Goal: Transaction & Acquisition: Purchase product/service

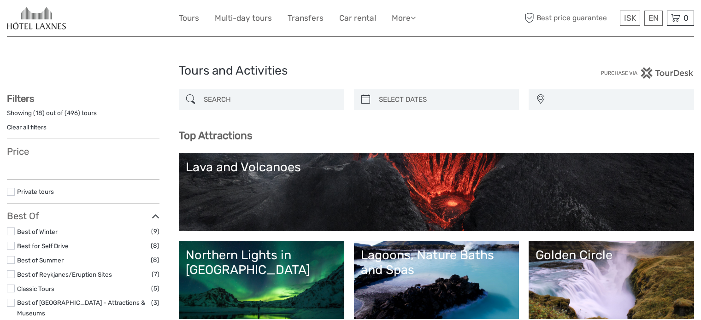
select select
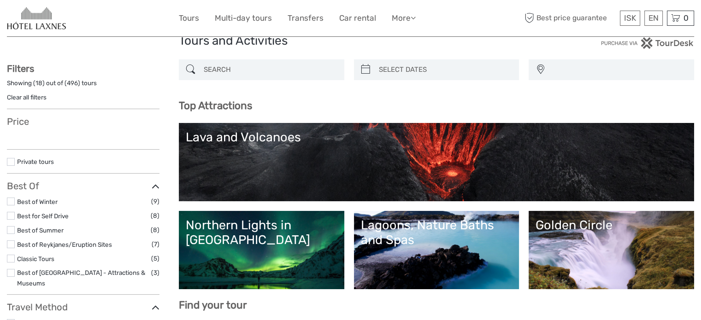
select select
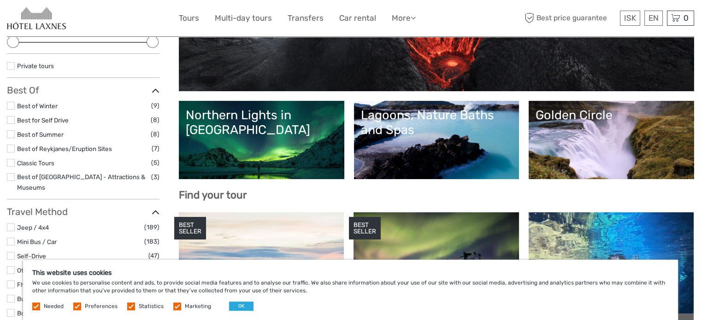
scroll to position [139, 0]
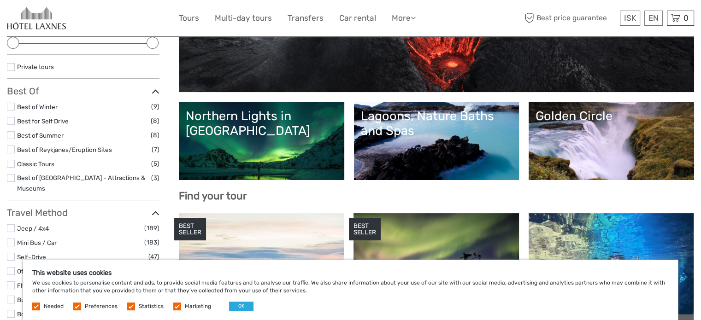
click at [296, 145] on link "Northern Lights in [GEOGRAPHIC_DATA]" at bounding box center [262, 141] width 152 height 65
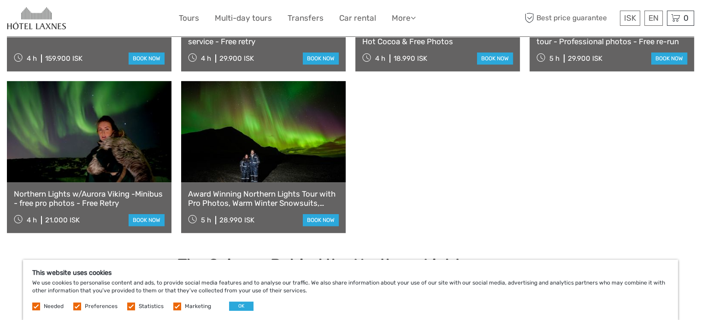
scroll to position [459, 0]
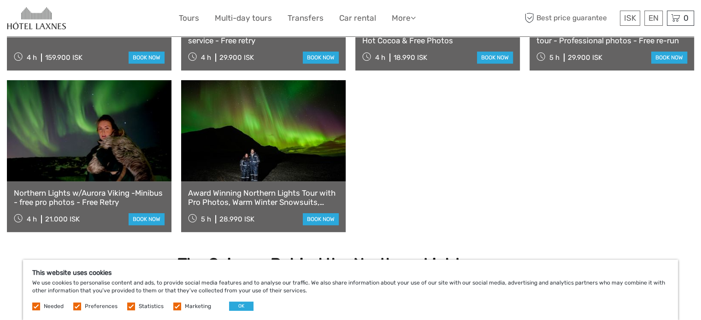
click at [272, 150] on link at bounding box center [263, 130] width 165 height 101
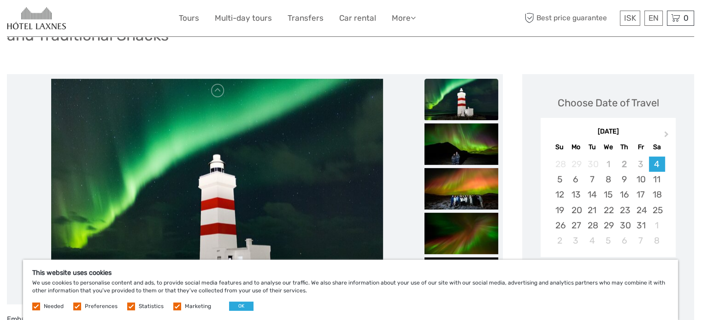
scroll to position [96, 0]
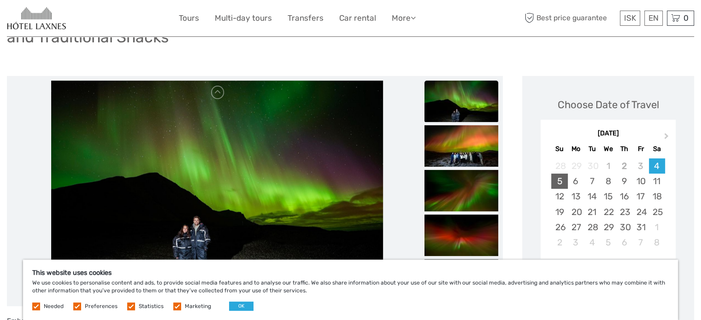
click at [562, 181] on div "5" at bounding box center [559, 181] width 16 height 15
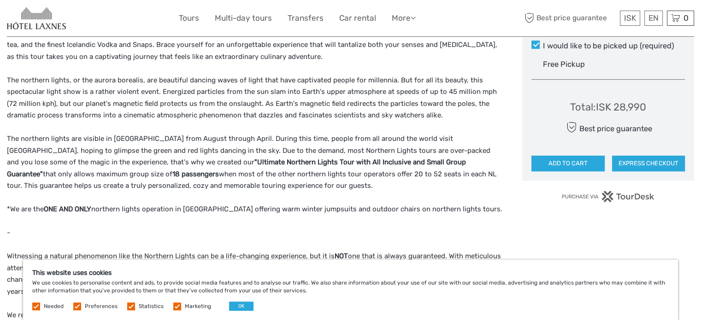
scroll to position [526, 0]
click at [578, 166] on button "ADD TO CART" at bounding box center [568, 163] width 73 height 16
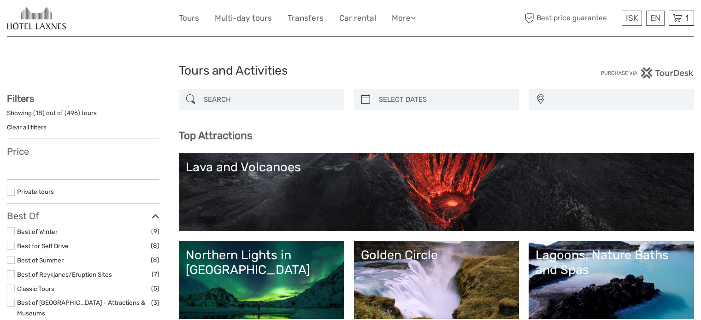
select select
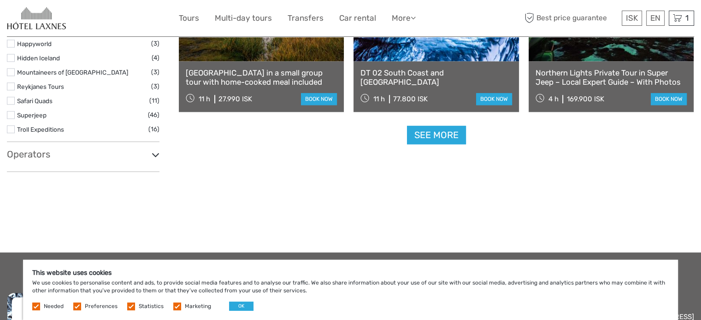
scroll to position [1206, 0]
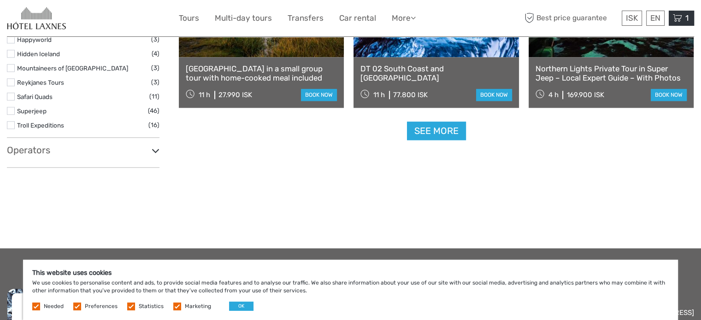
click at [684, 20] on span "1" at bounding box center [687, 17] width 6 height 9
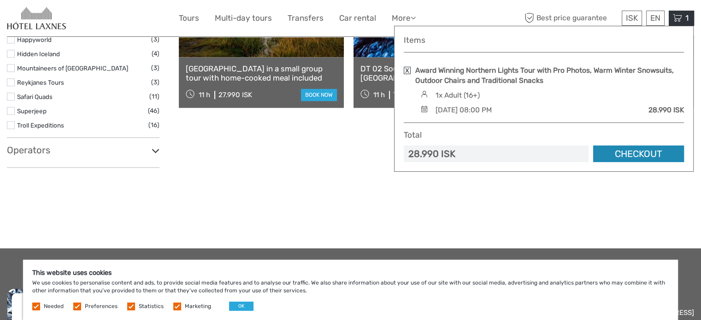
click at [645, 154] on link "Checkout" at bounding box center [638, 154] width 91 height 17
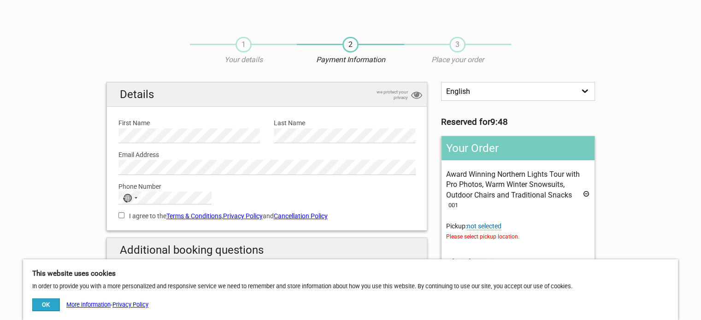
click at [181, 157] on label "Email Address" at bounding box center [266, 155] width 297 height 10
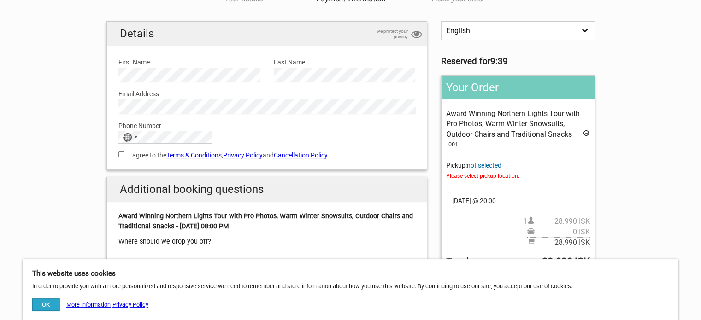
scroll to position [81, 0]
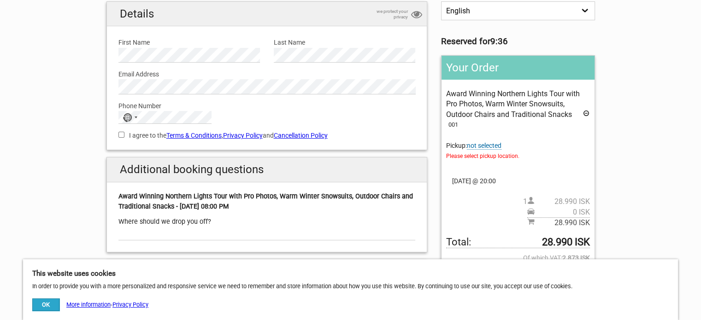
click at [124, 132] on input "I agree to the Terms & Conditions , Privacy Policy and Cancellation Policy" at bounding box center [121, 135] width 6 height 6
checkbox input "true"
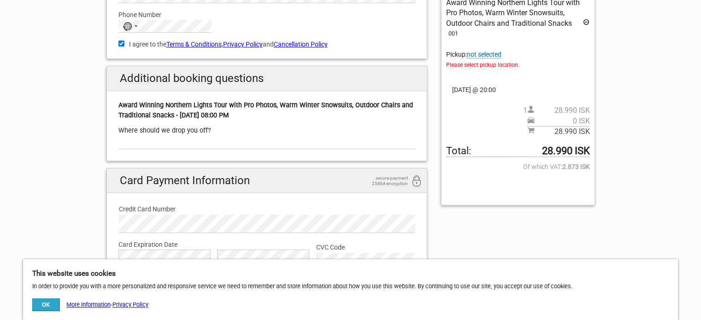
scroll to position [195, 0]
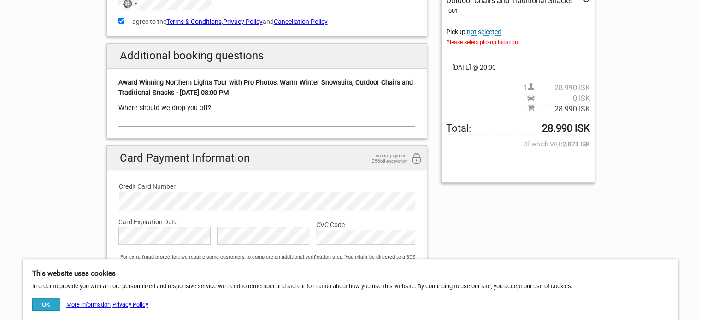
click at [242, 120] on input "text" at bounding box center [266, 119] width 297 height 13
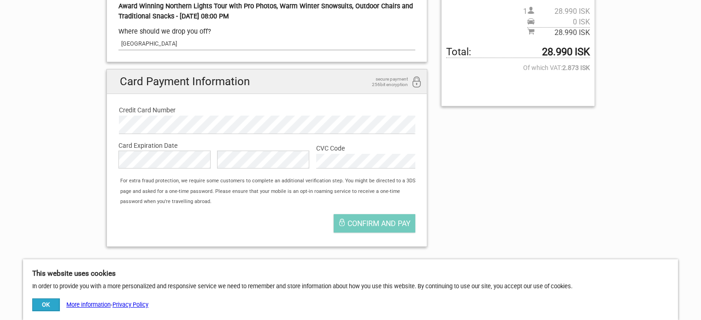
scroll to position [273, 0]
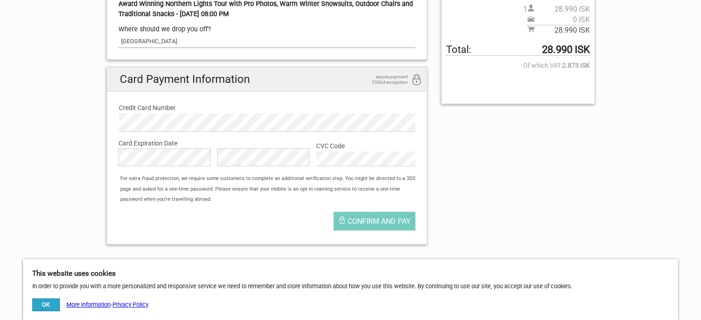
type input "Hotel Laxnes"
click at [400, 215] on button "Confirm and pay" at bounding box center [375, 221] width 82 height 18
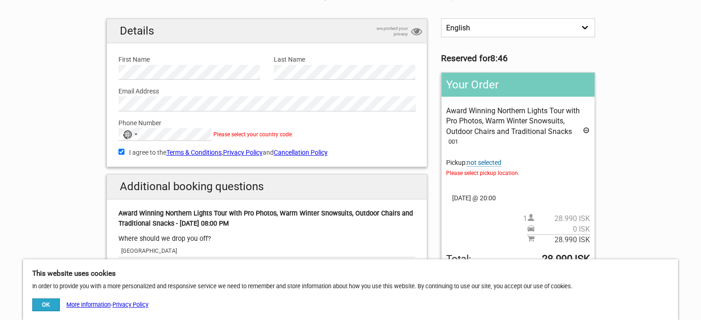
scroll to position [62, 0]
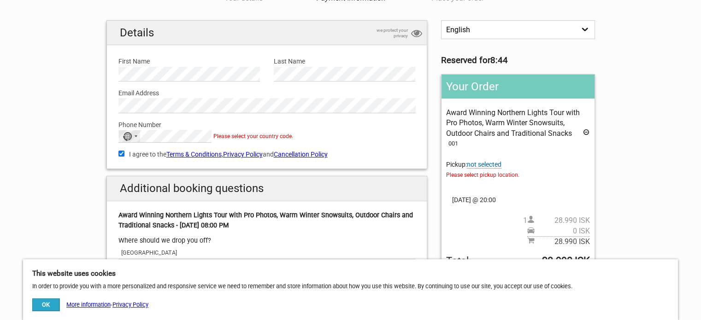
click at [137, 135] on div "No country selected" at bounding box center [129, 136] width 21 height 12
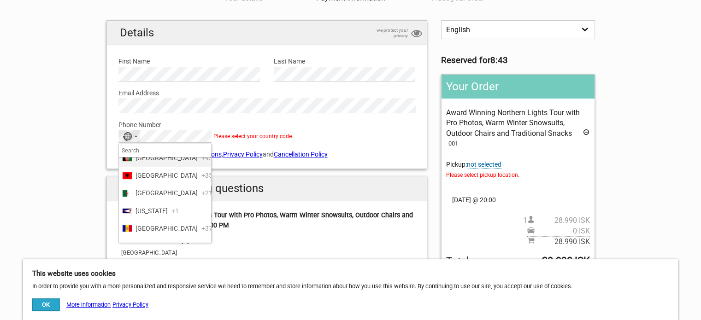
scroll to position [0, 0]
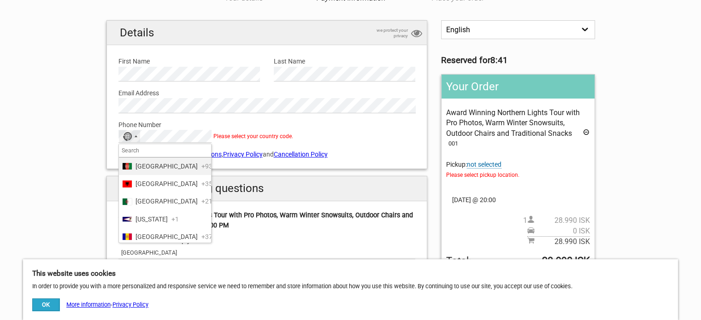
type input "1"
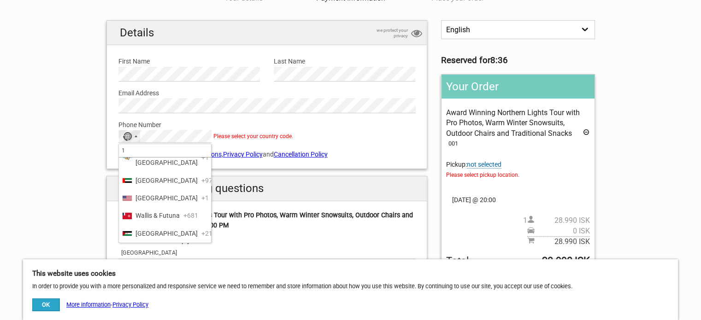
scroll to position [943, 0]
click at [201, 203] on span "+1" at bounding box center [204, 198] width 7 height 10
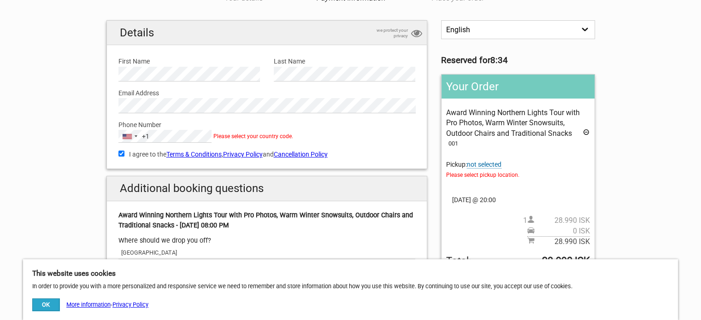
click at [385, 127] on label "Phone Number" at bounding box center [266, 125] width 297 height 10
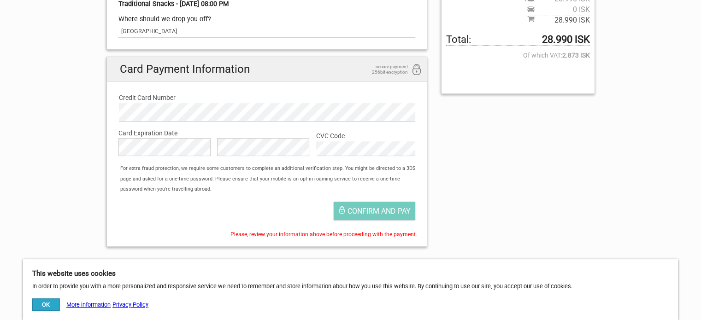
scroll to position [284, 0]
click at [393, 209] on span "Confirm and pay" at bounding box center [379, 211] width 63 height 9
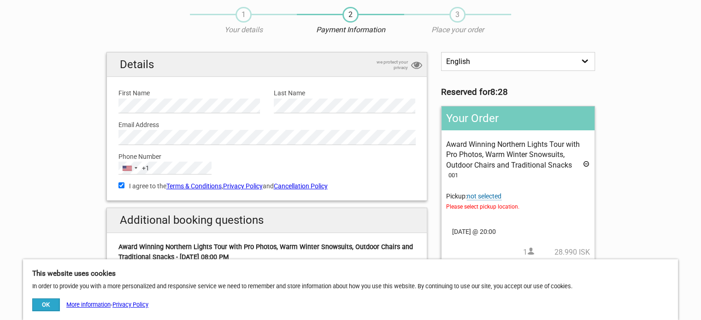
scroll to position [0, 0]
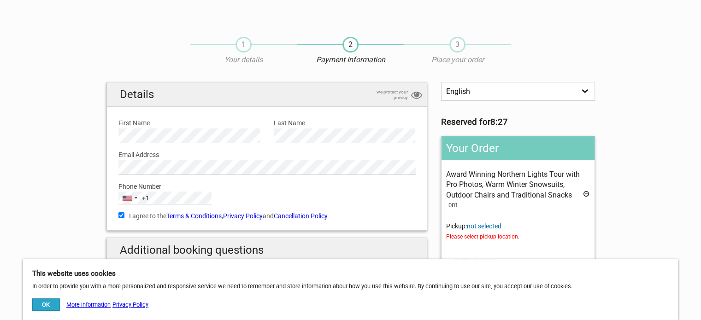
click at [656, 200] on section "1 Your details 2 Payment Information 3 Place your order English Español Deutsch…" at bounding box center [350, 283] width 701 height 510
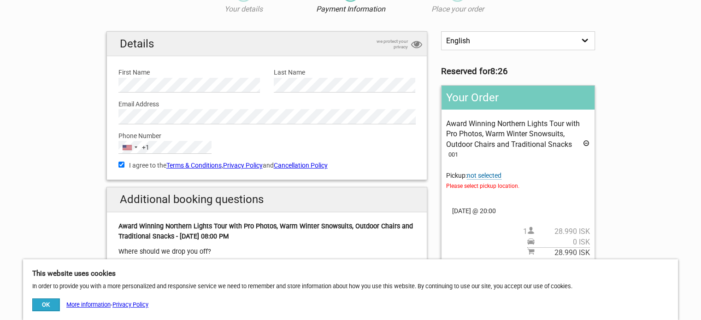
scroll to position [51, 0]
click at [497, 176] on span "not selected" at bounding box center [484, 175] width 35 height 8
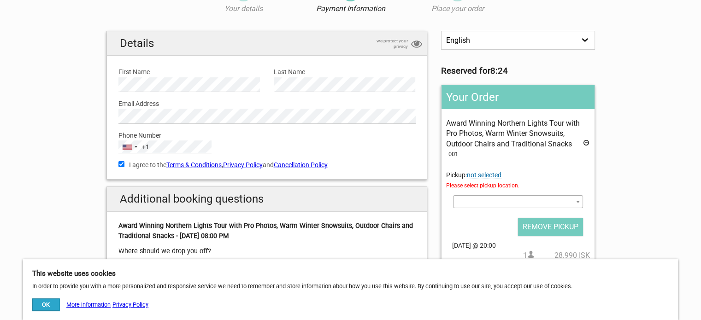
click at [510, 203] on span at bounding box center [518, 201] width 130 height 13
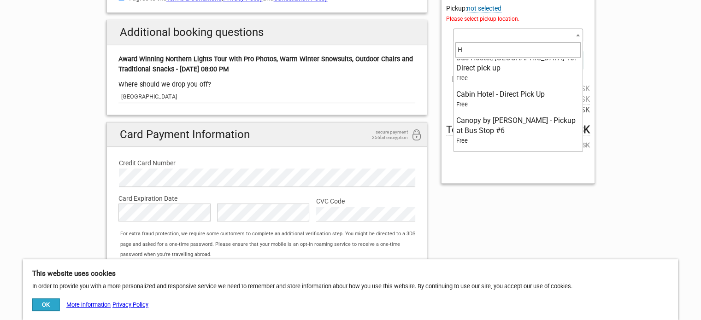
scroll to position [0, 0]
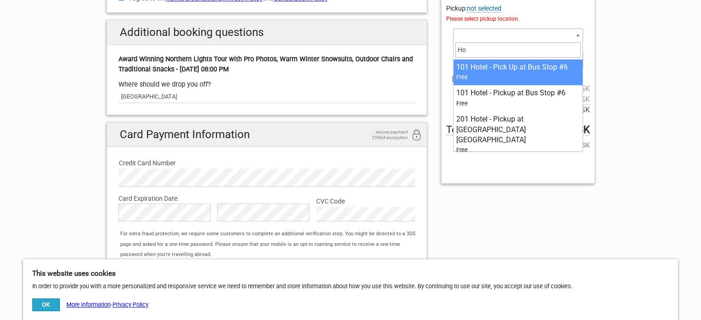
type input "H"
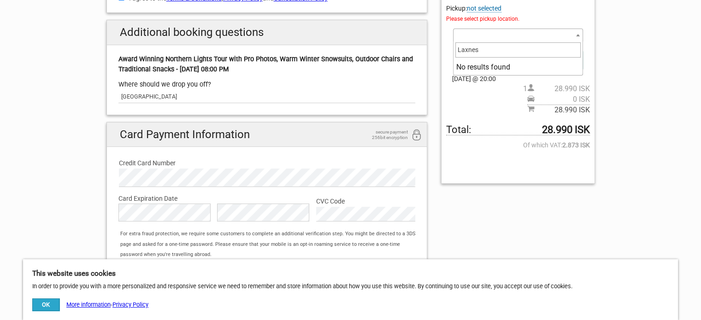
click at [499, 46] on input "Laxnes" at bounding box center [517, 49] width 125 height 15
type input "L"
type input "N"
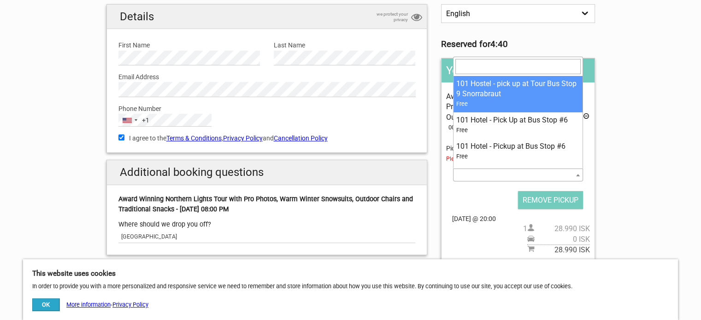
click at [51, 129] on section "1 Your details 2 Payment Information 3 Place your order English Español Deutsch…" at bounding box center [350, 205] width 701 height 510
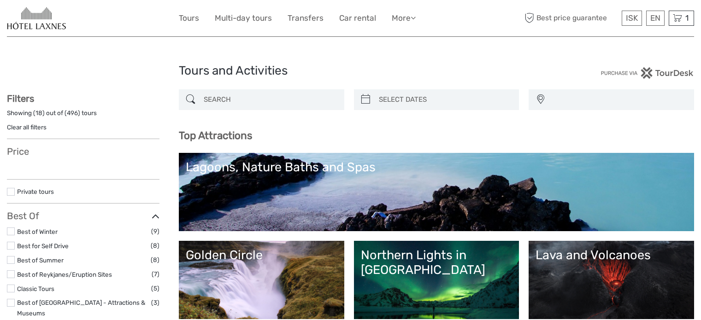
select select
click at [0, 0] on div "This website uses cookies We use cookies to personalise content and ads, to pro…" at bounding box center [0, 0] width 0 height 0
select select
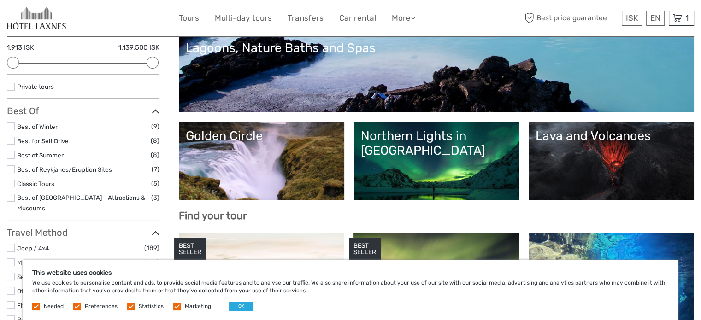
scroll to position [127, 0]
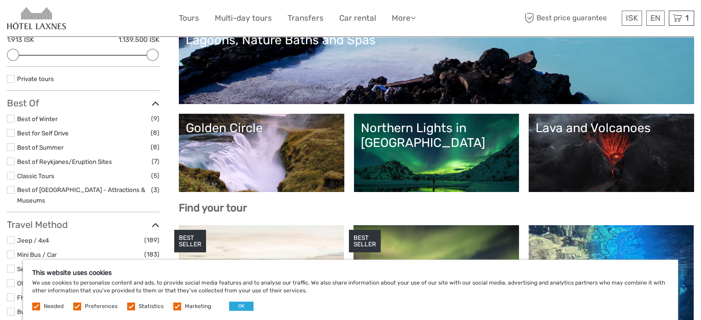
click at [485, 152] on link "Northern Lights in [GEOGRAPHIC_DATA]" at bounding box center [437, 153] width 152 height 65
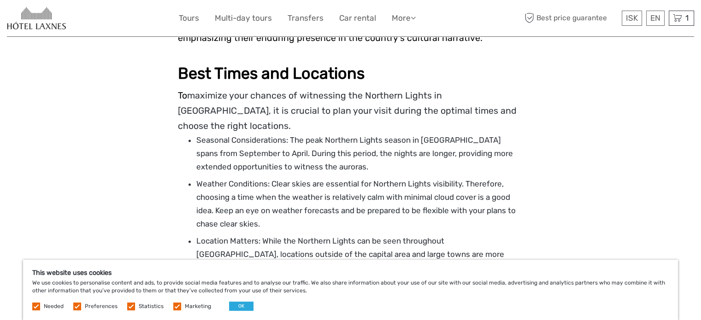
scroll to position [1332, 0]
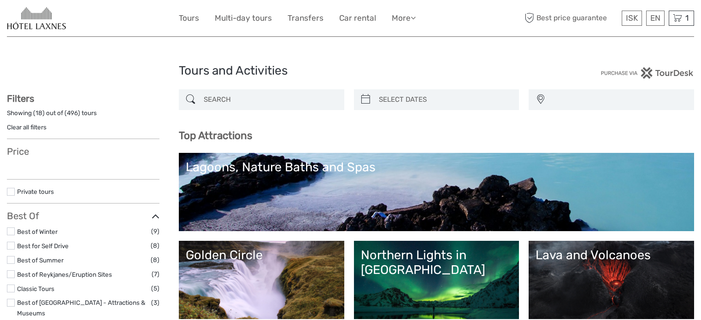
select select
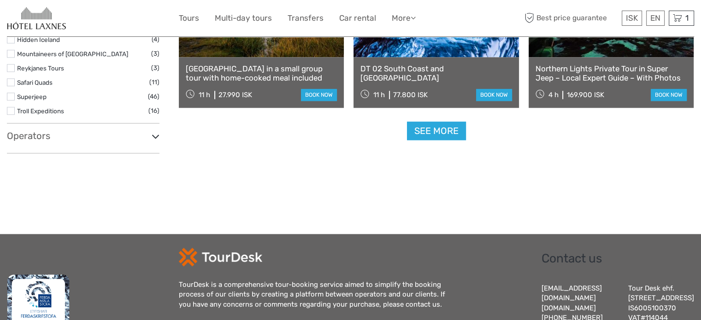
select select
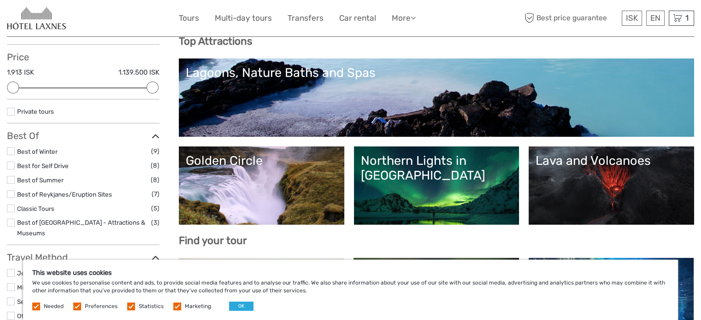
scroll to position [99, 0]
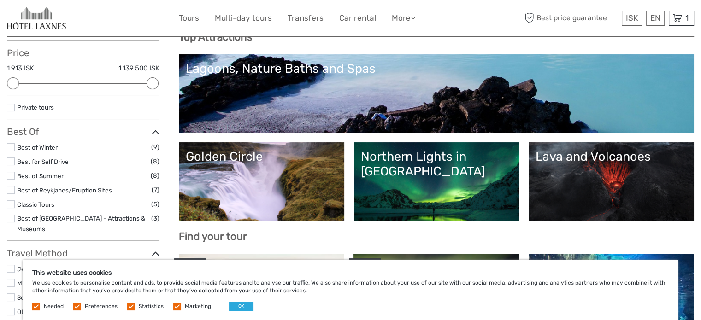
click at [450, 178] on link "Northern Lights in [GEOGRAPHIC_DATA]" at bounding box center [437, 181] width 152 height 65
